Goal: Task Accomplishment & Management: Manage account settings

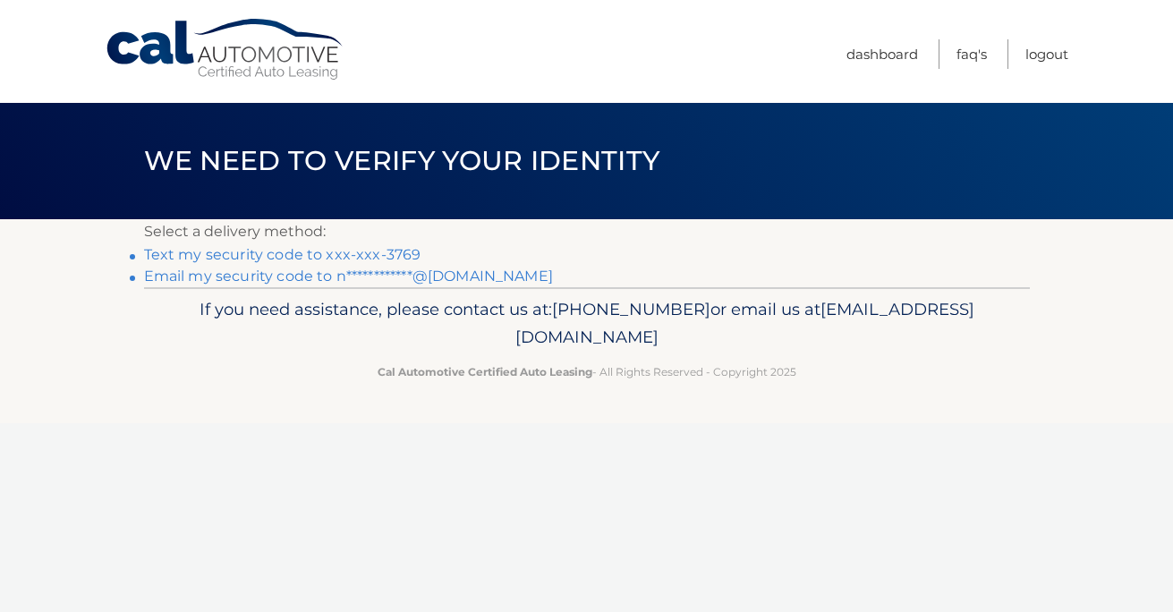
click at [295, 280] on link "**********" at bounding box center [348, 275] width 409 height 17
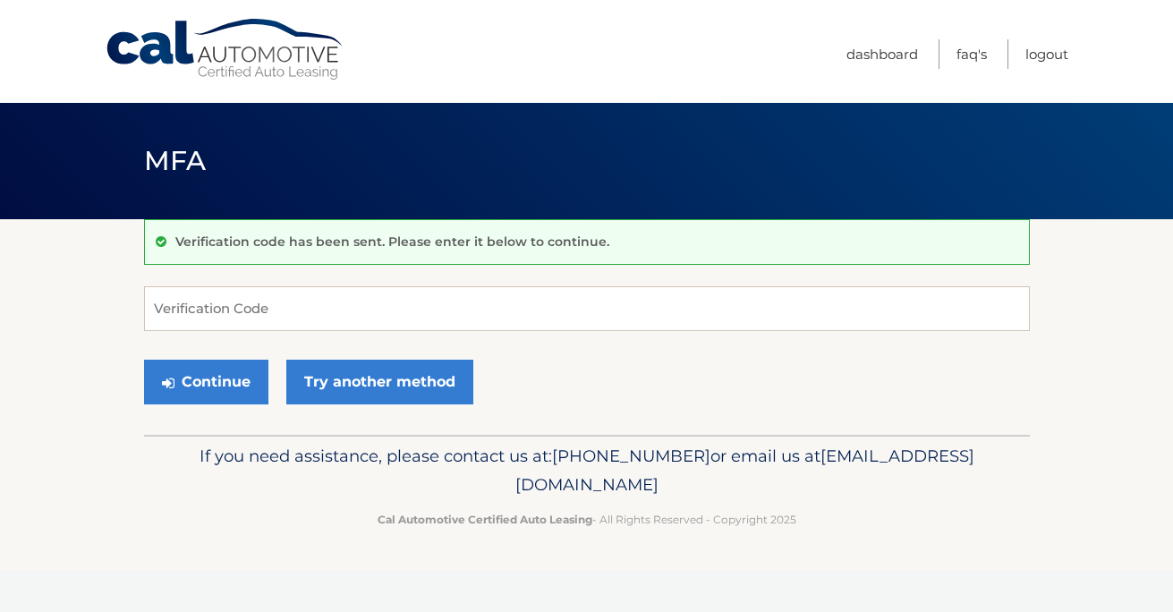
click at [143, 49] on link "Cal Automotive" at bounding box center [226, 50] width 242 height 64
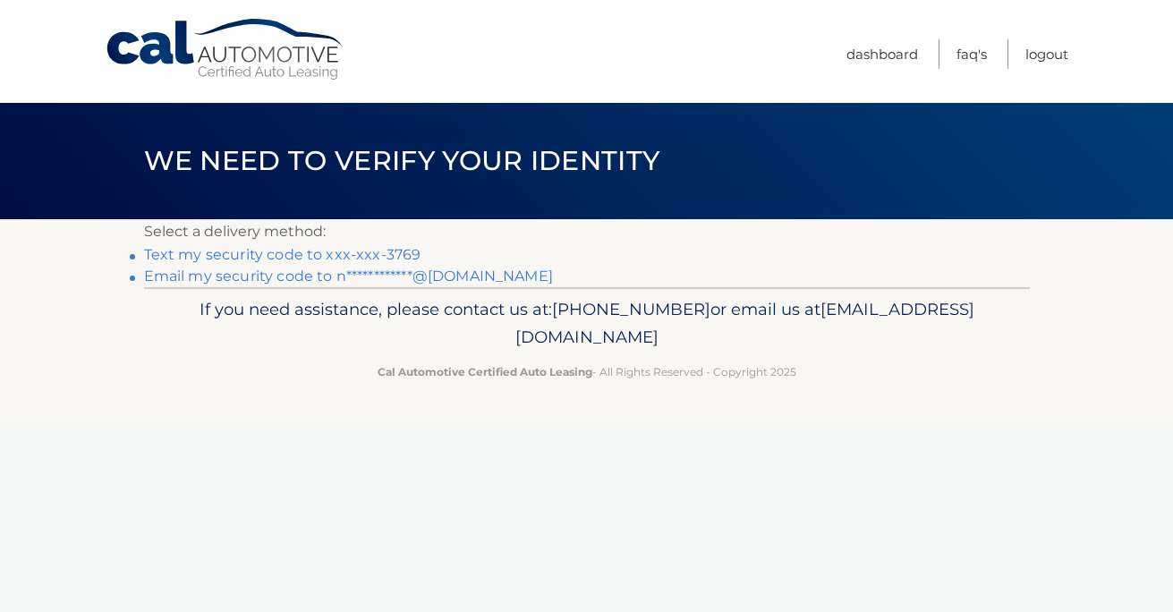
click at [711, 546] on div "Cal Automotive Menu Dashboard FAQ's Logout ×" at bounding box center [586, 306] width 1173 height 612
